Goal: Information Seeking & Learning: Find contact information

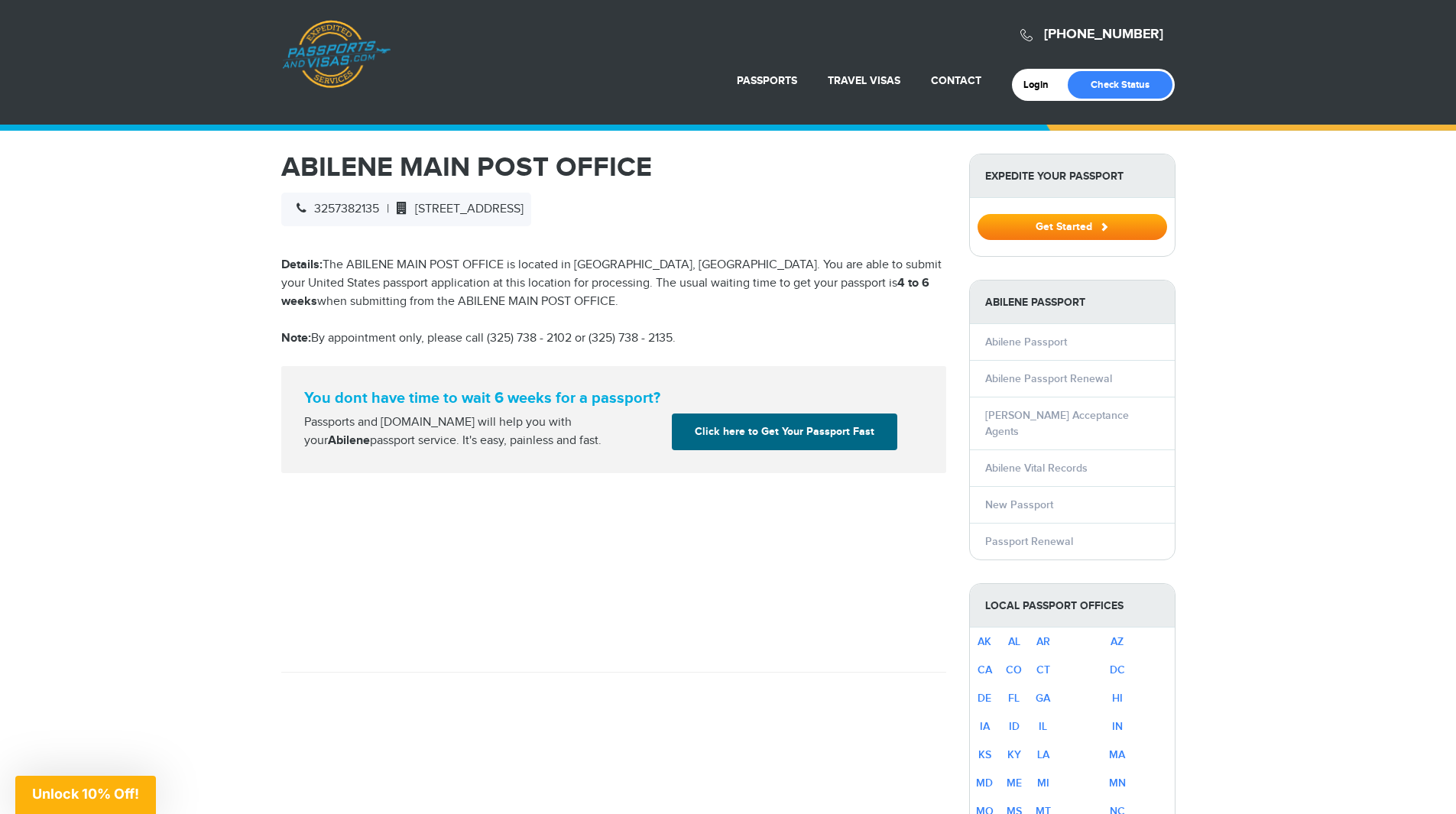
click at [465, 271] on p "Details: The ABILENE MAIN POST OFFICE is located in [GEOGRAPHIC_DATA], [GEOGRAP…" at bounding box center [614, 283] width 665 height 55
click at [492, 270] on p "Details: The ABILENE MAIN POST OFFICE is located in [GEOGRAPHIC_DATA], [GEOGRAP…" at bounding box center [614, 283] width 665 height 55
click at [561, 273] on p "Details: The ABILENE MAIN POST OFFICE is located in [GEOGRAPHIC_DATA], [GEOGRAP…" at bounding box center [614, 283] width 665 height 55
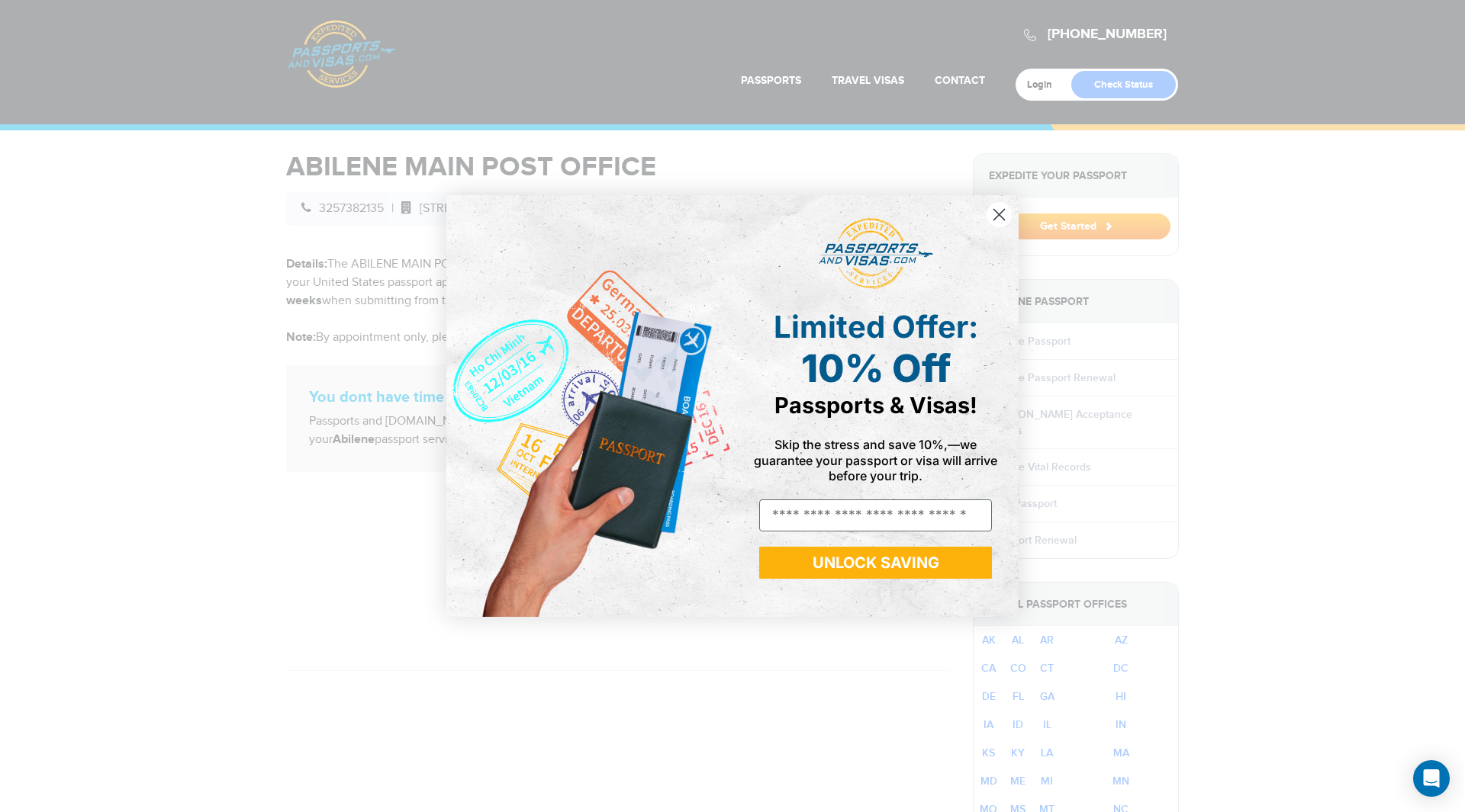
click at [1002, 216] on circle "Close dialog" at bounding box center [998, 214] width 25 height 25
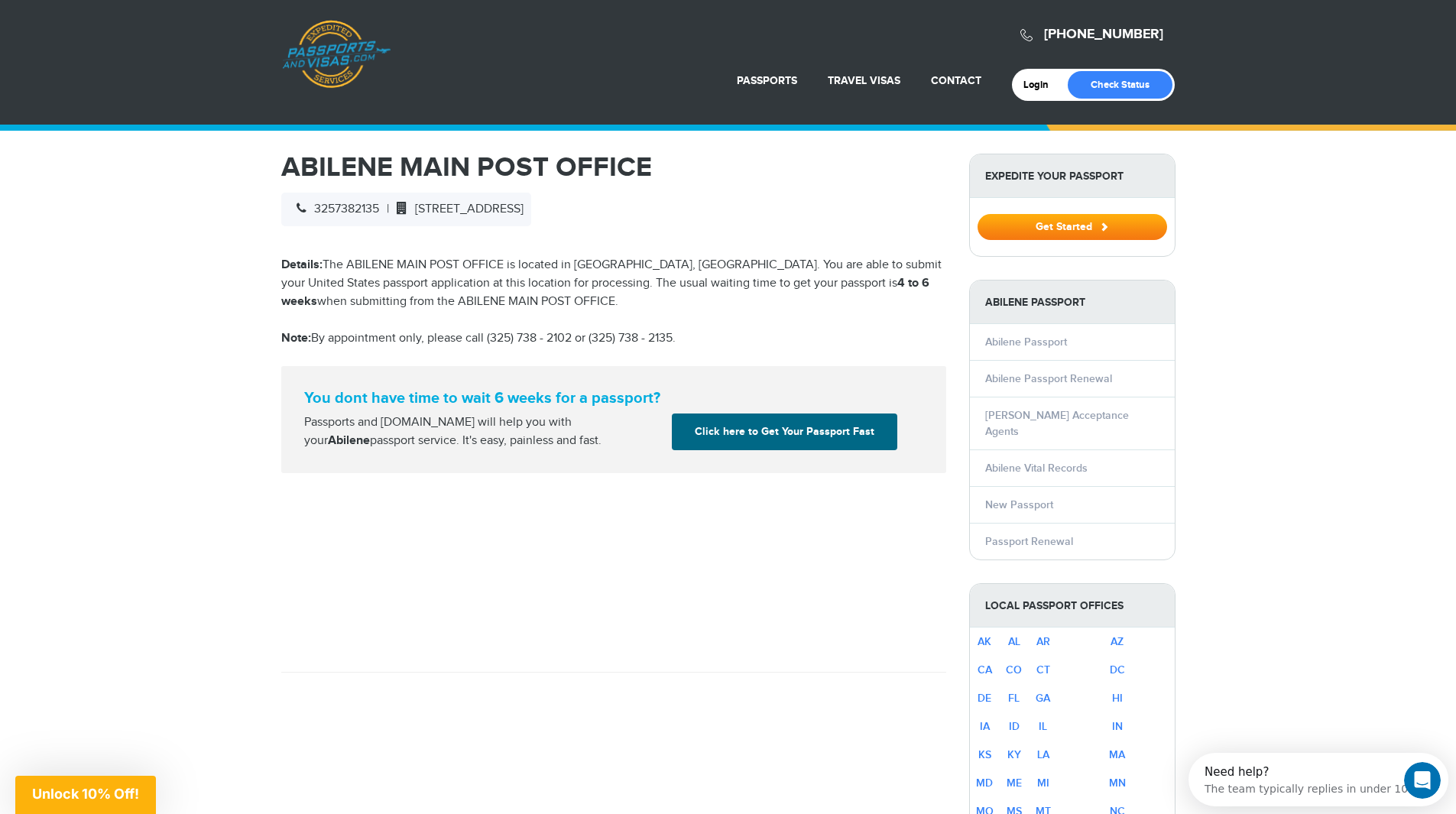
click at [522, 443] on div "Passports and [DOMAIN_NAME] will help you with your Abilene passport service. I…" at bounding box center [483, 431] width 369 height 36
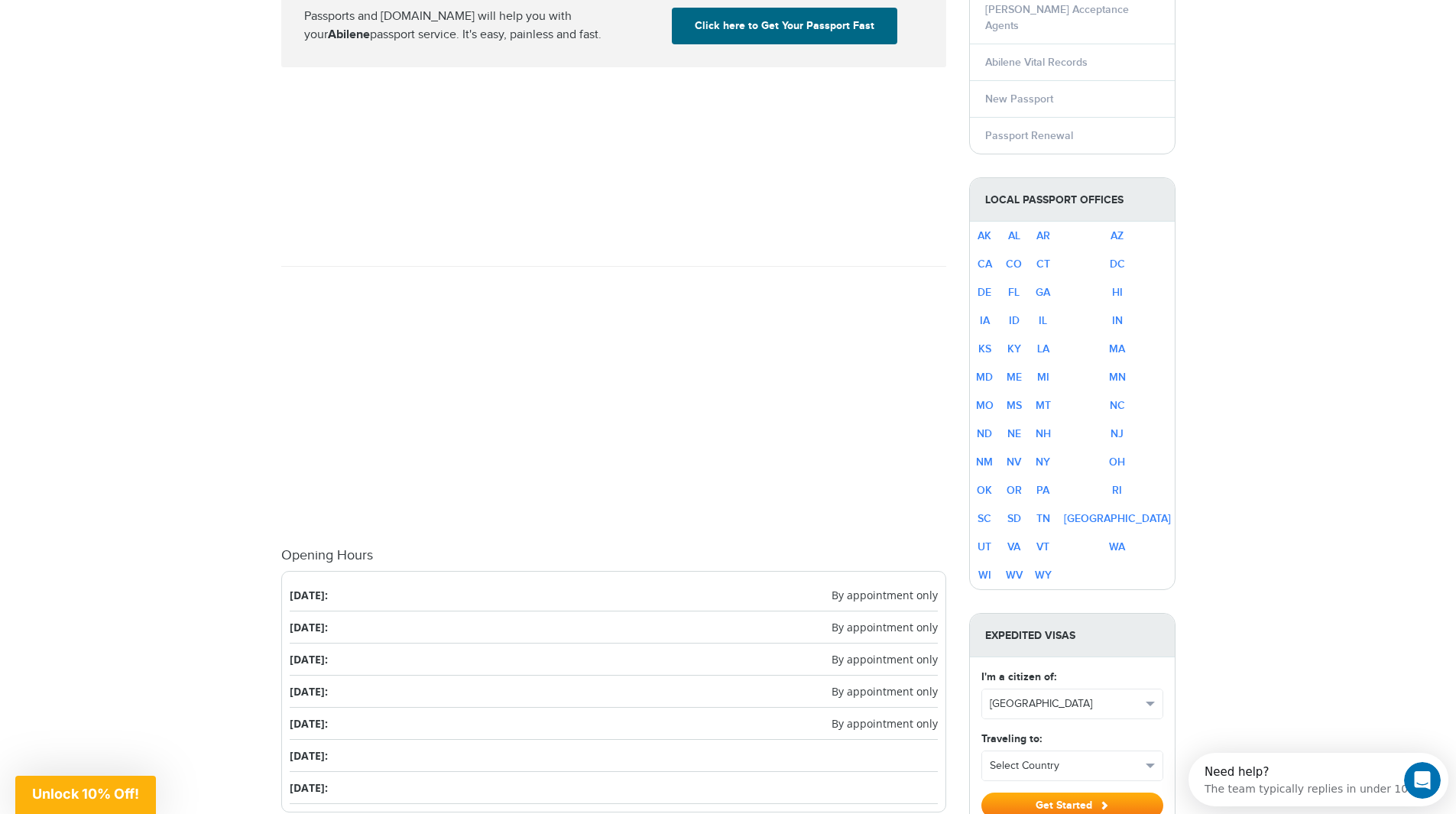
scroll to position [535, 0]
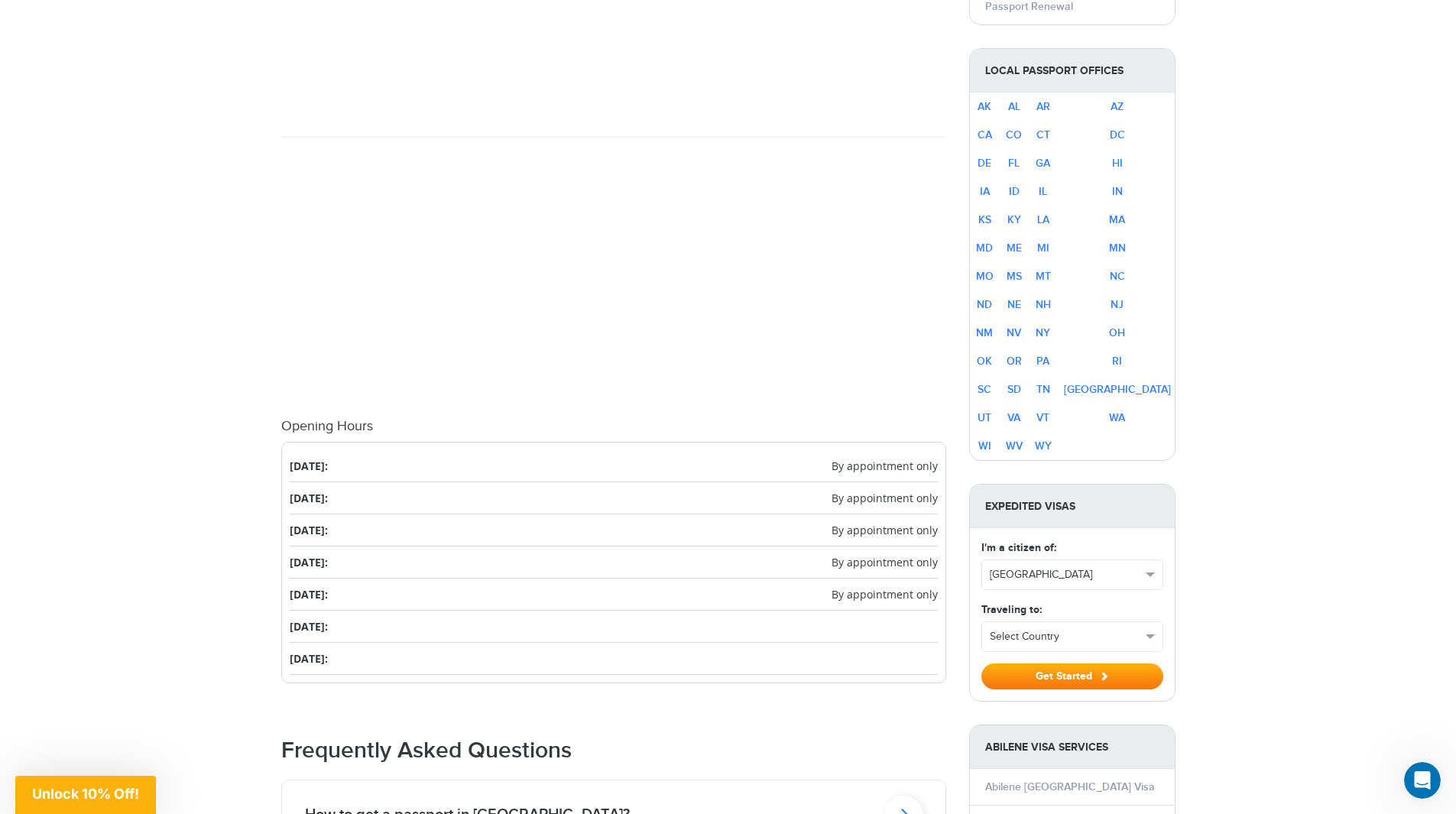
click at [867, 595] on span "By appointment only" at bounding box center [885, 593] width 106 height 16
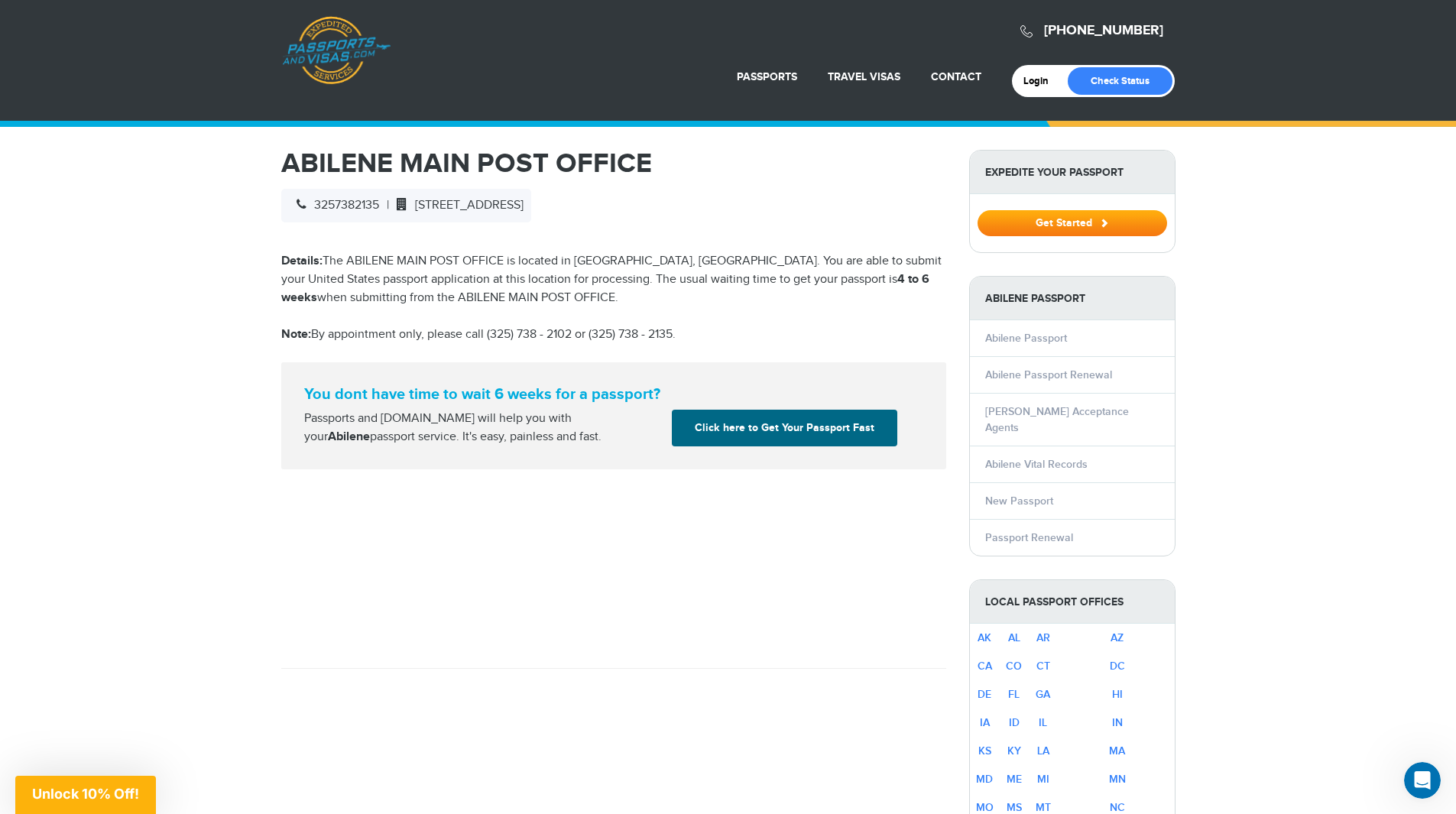
scroll to position [0, 0]
